Goal: Register for event/course

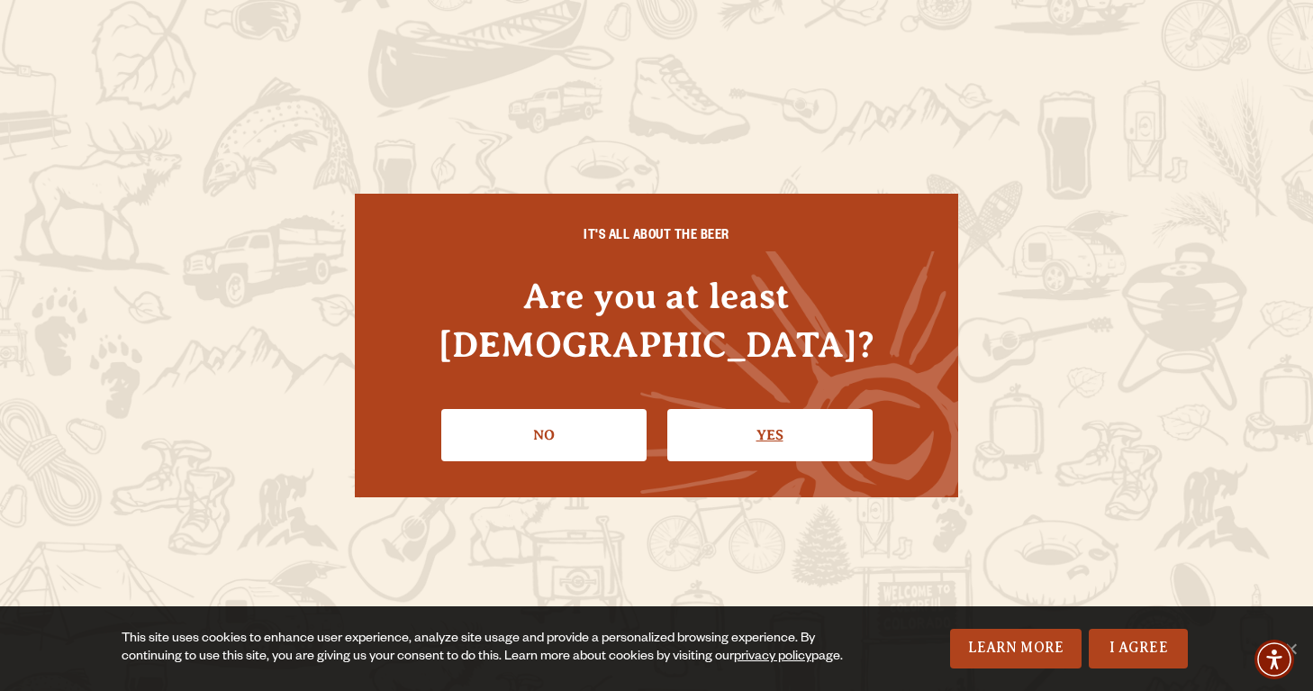
click at [785, 409] on link "Yes" at bounding box center [769, 435] width 205 height 52
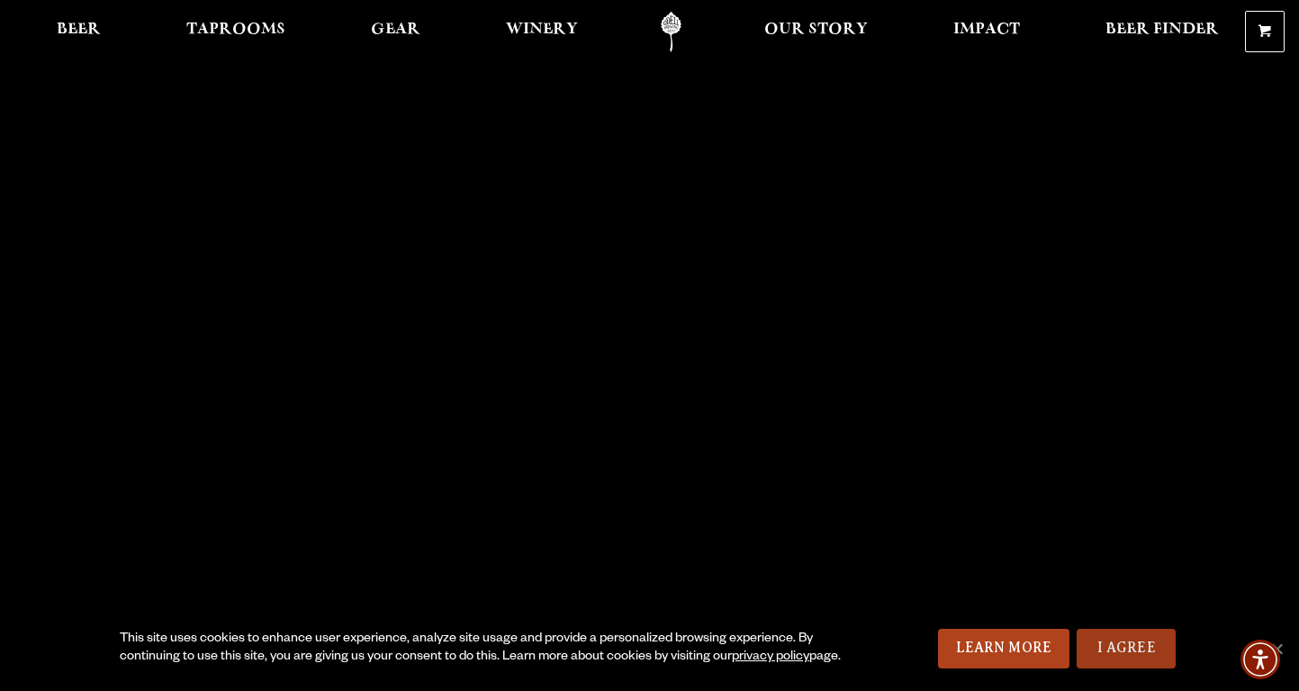
click at [1112, 654] on link "I Agree" at bounding box center [1126, 648] width 99 height 40
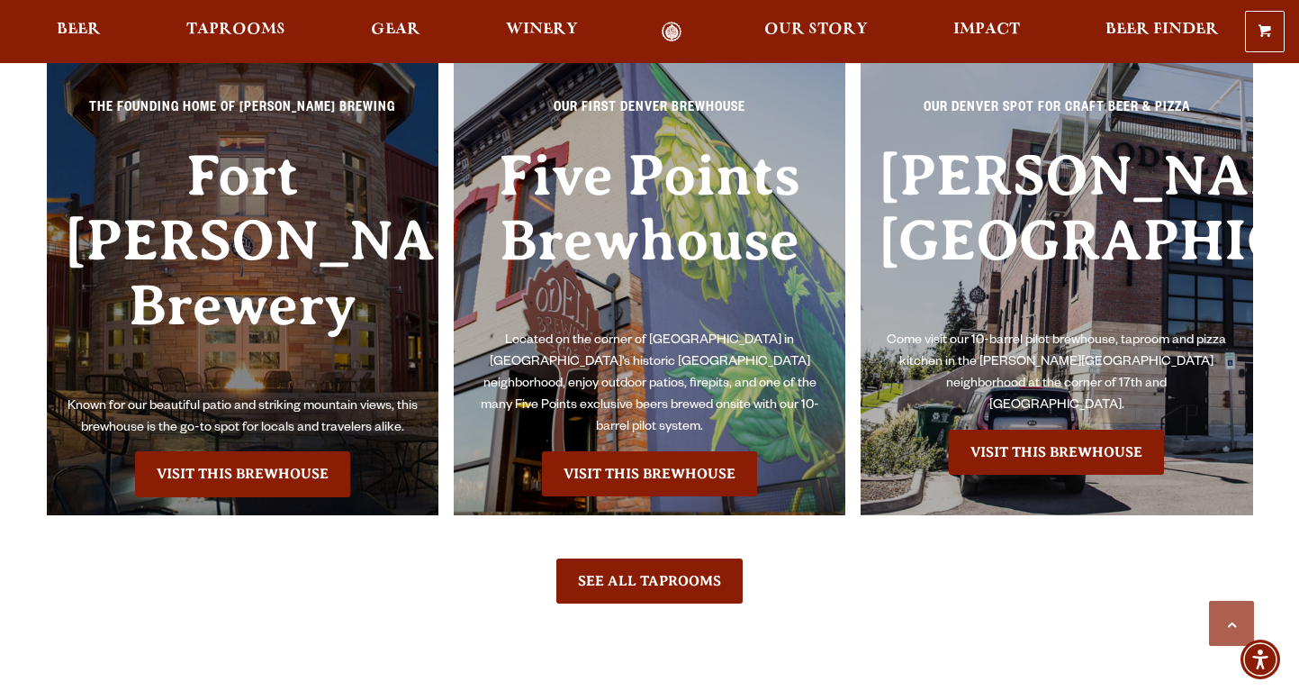
scroll to position [4141, 0]
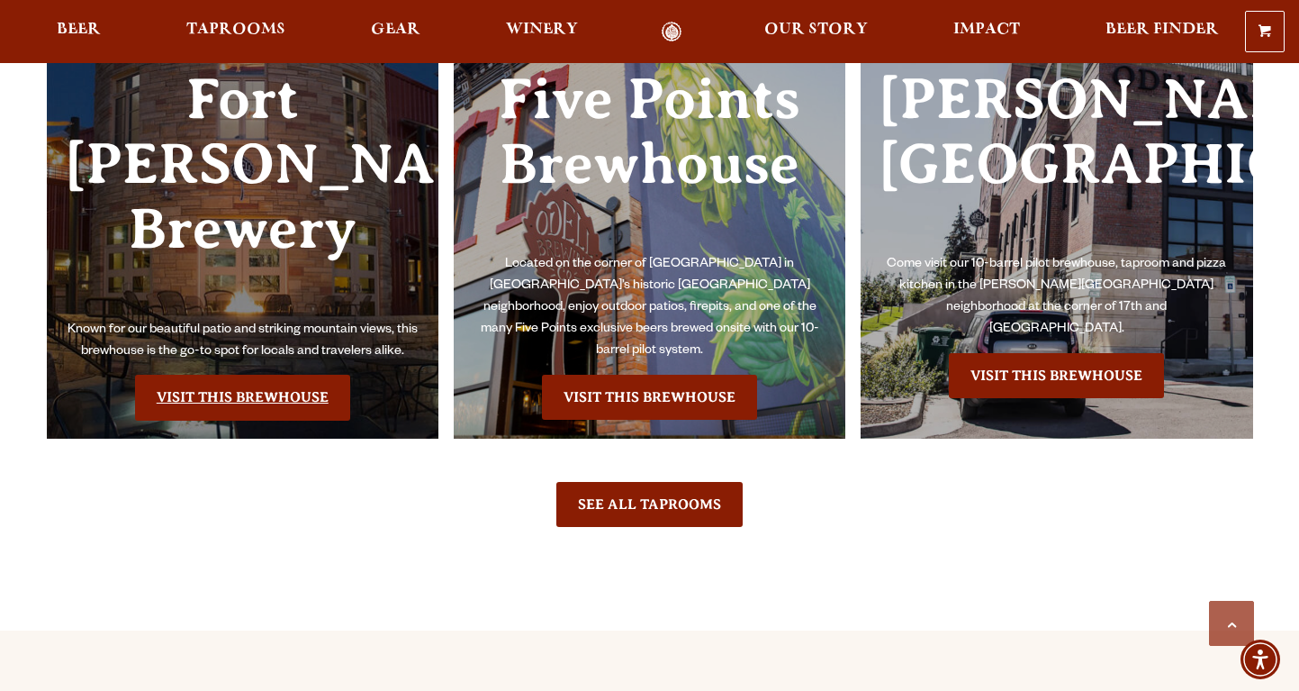
click at [247, 375] on link "Visit this Brewhouse" at bounding box center [242, 397] width 215 height 45
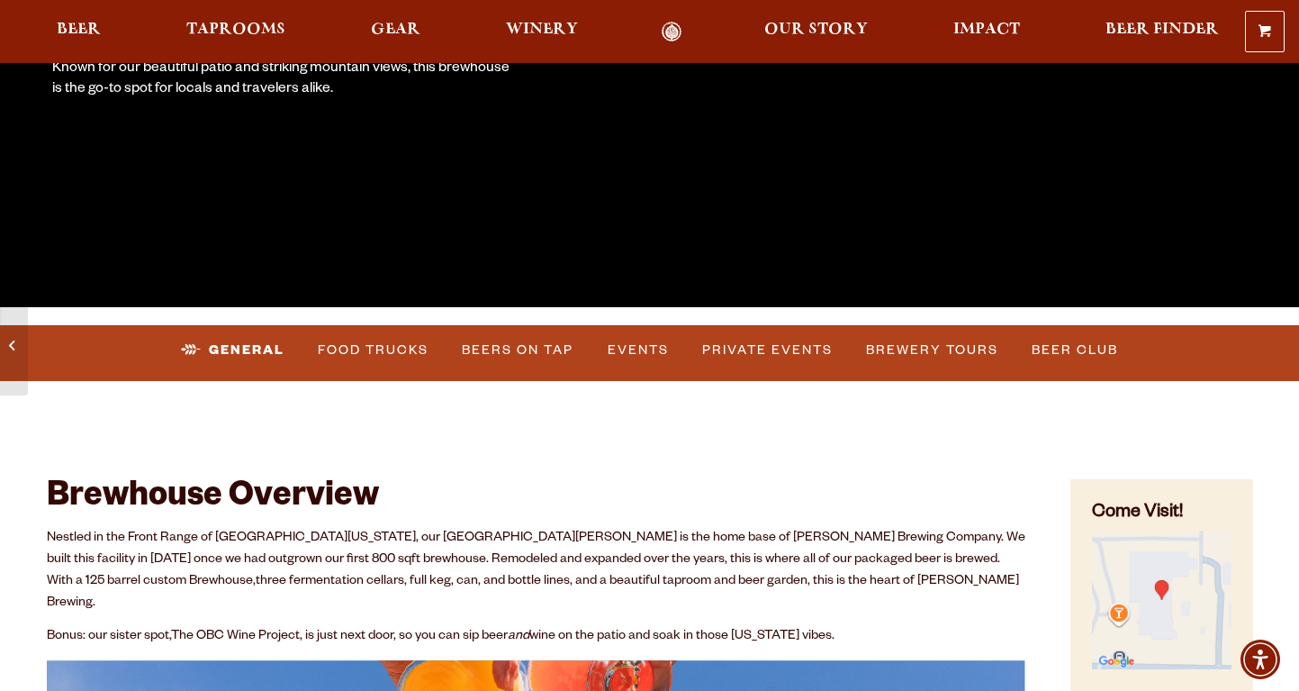
scroll to position [450, 0]
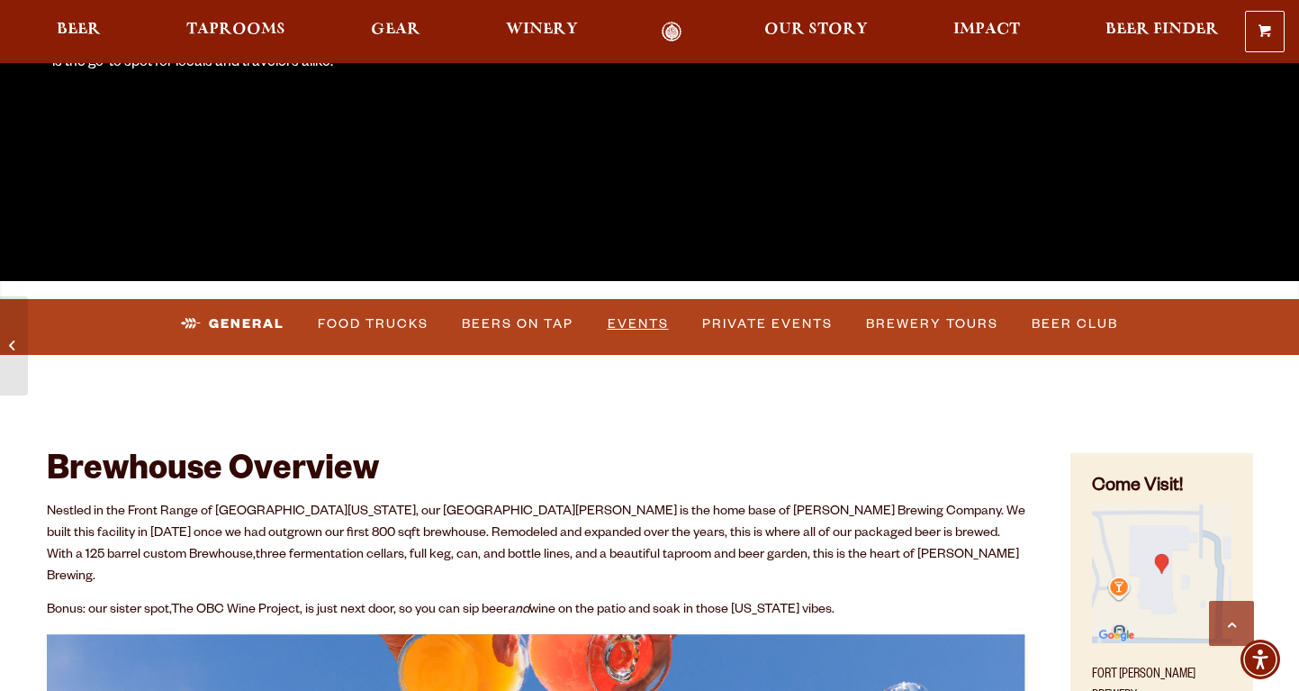
click at [625, 326] on link "Events" at bounding box center [638, 323] width 76 height 41
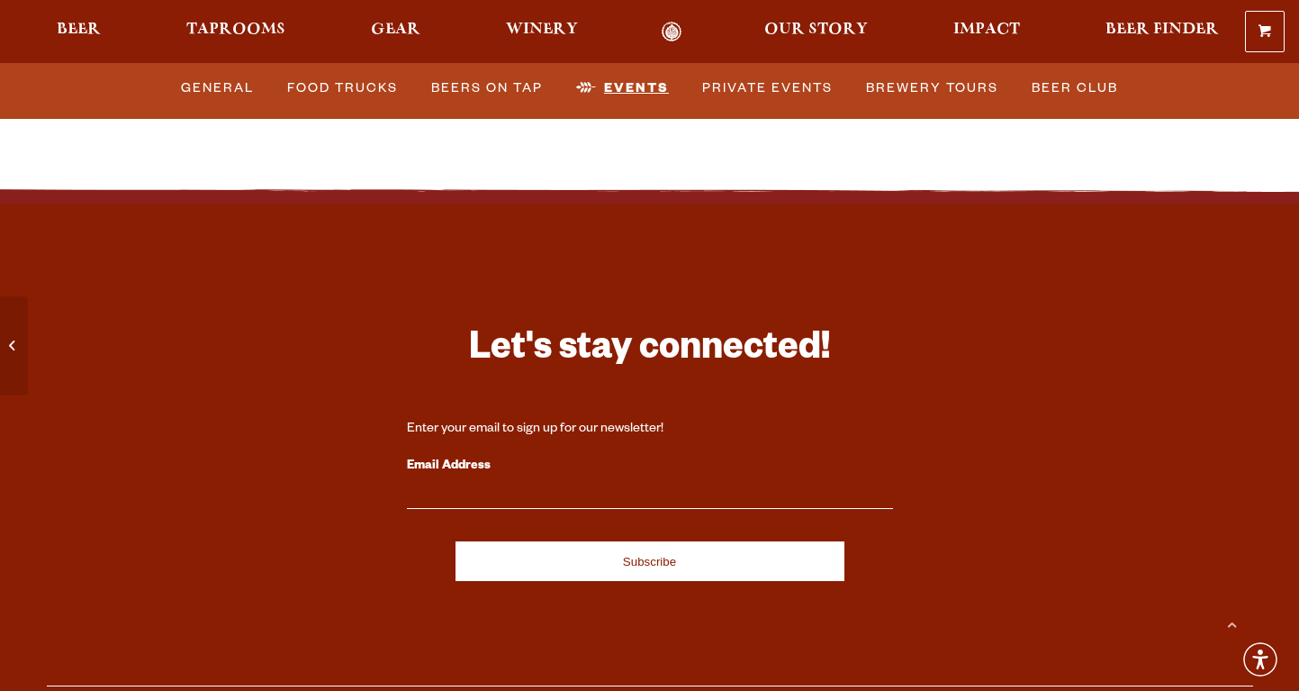
scroll to position [6783, 0]
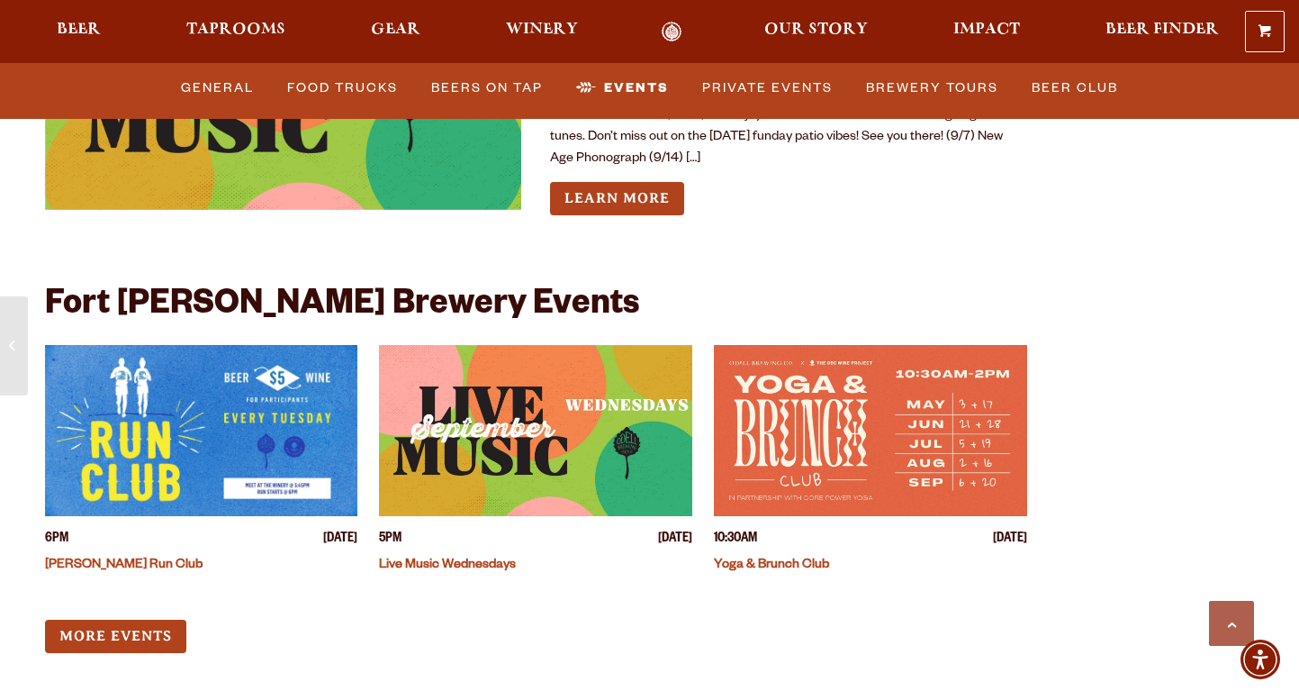
click at [130, 591] on div "6PM Tuesday September 16, 2025 Odell Run Club 5PM Wednesday September 17, 2025 …" at bounding box center [536, 499] width 983 height 308
click at [127, 619] on link "More Events" at bounding box center [115, 635] width 141 height 33
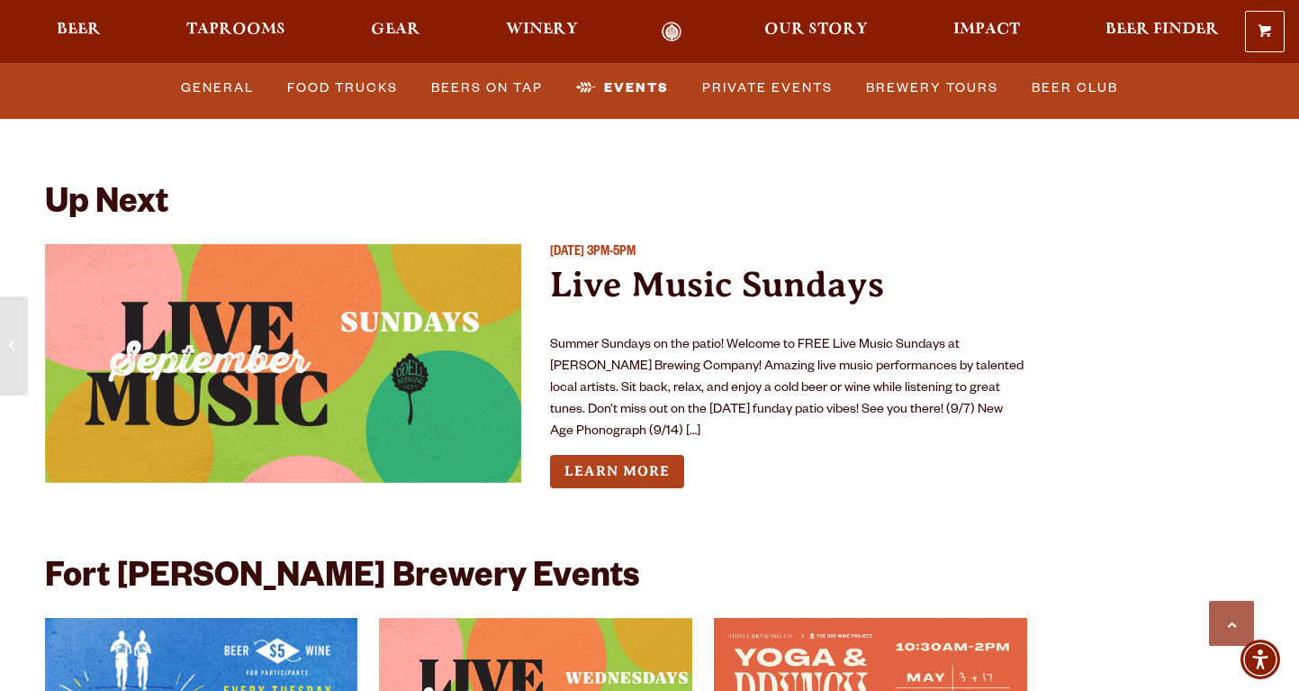
scroll to position [6063, 0]
